Goal: Find contact information: Find contact information

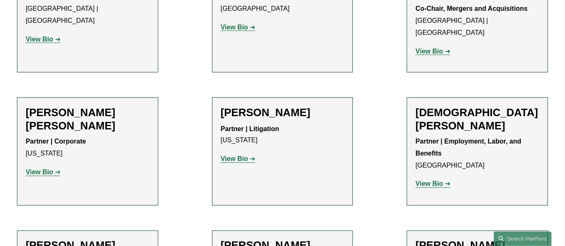
scroll to position [2237, 0]
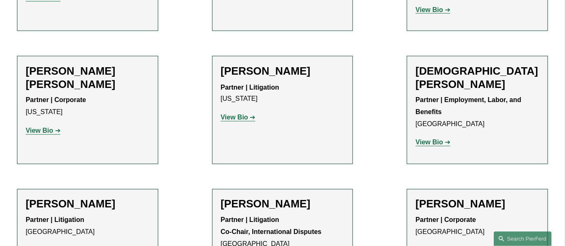
click at [43, 127] on strong "View Bio" at bounding box center [39, 130] width 27 height 7
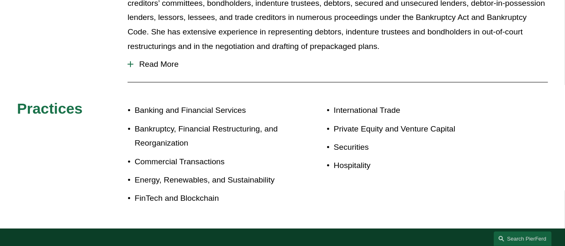
scroll to position [456, 0]
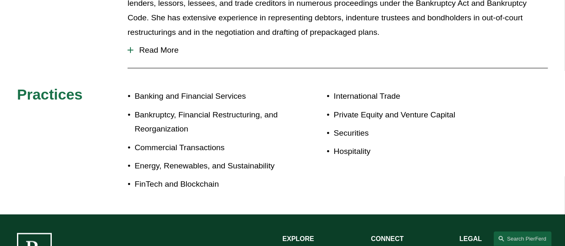
click at [367, 174] on div "About Hollace Cohen has practiced in the bankruptcy and corporate restructuring…" at bounding box center [282, 81] width 565 height 265
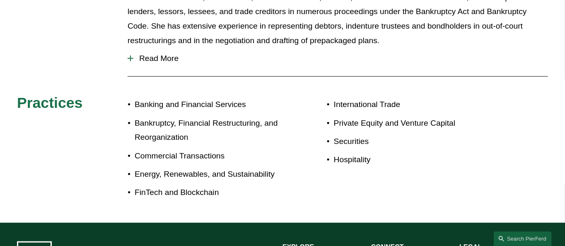
scroll to position [404, 0]
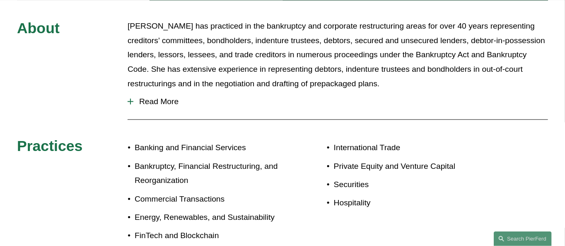
click at [156, 97] on span "Read More" at bounding box center [340, 101] width 415 height 9
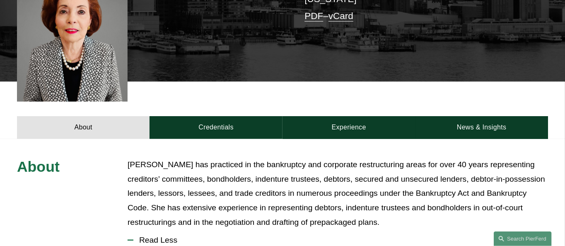
scroll to position [265, 0]
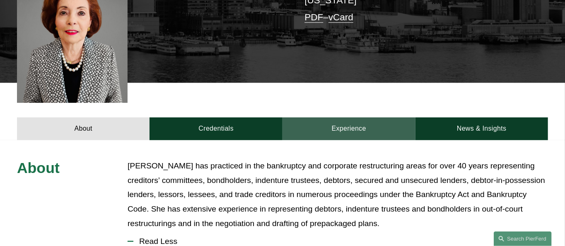
click at [352, 117] on link "Experience" at bounding box center [348, 128] width 133 height 23
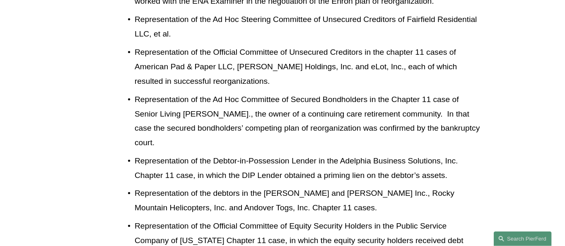
scroll to position [555, 0]
